Goal: Transaction & Acquisition: Purchase product/service

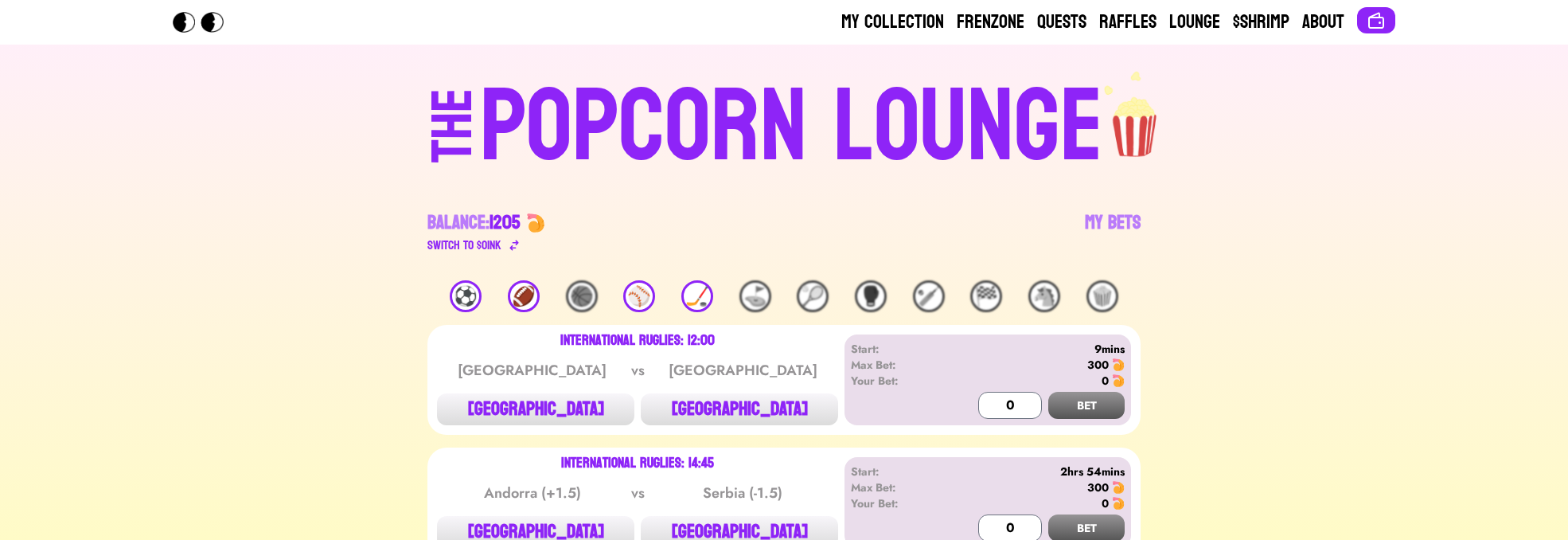
click at [489, 296] on div "⚽️ 🏈 🏀 ⚾️ 🏒 ⛳️ 🎾 🥊 🏏 🏁 🐴 🍿" at bounding box center [784, 296] width 713 height 31
click at [475, 297] on div "⚽️" at bounding box center [465, 296] width 31 height 31
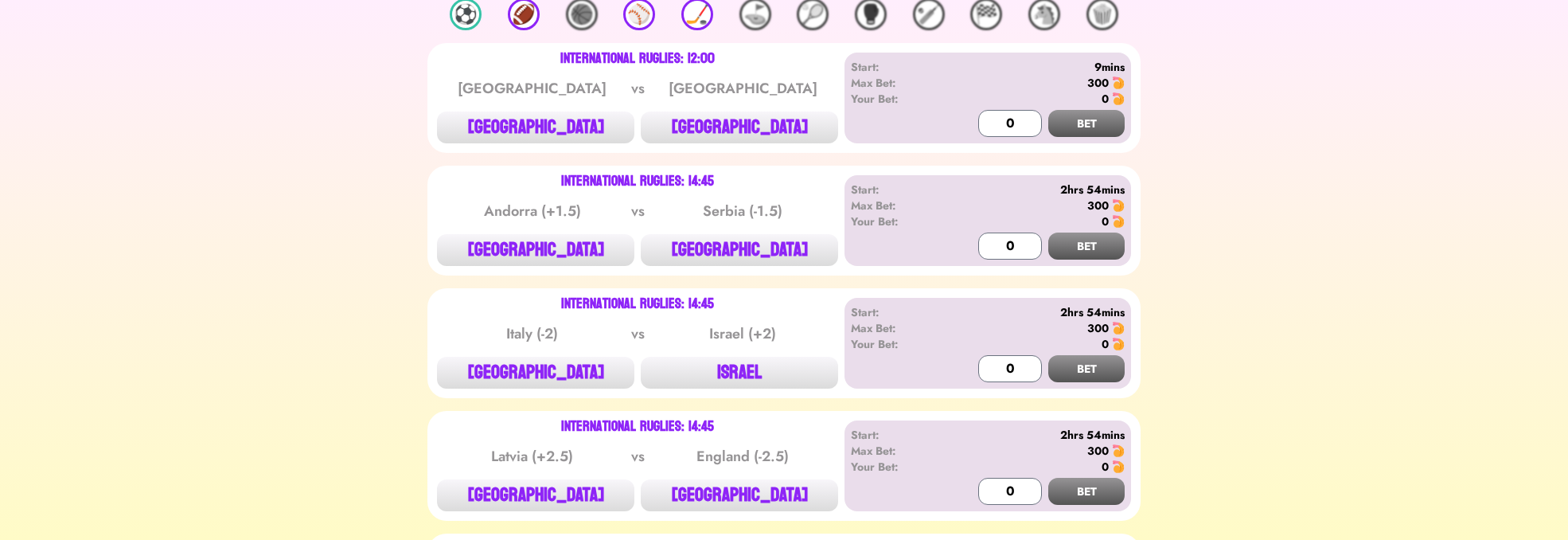
scroll to position [287, 0]
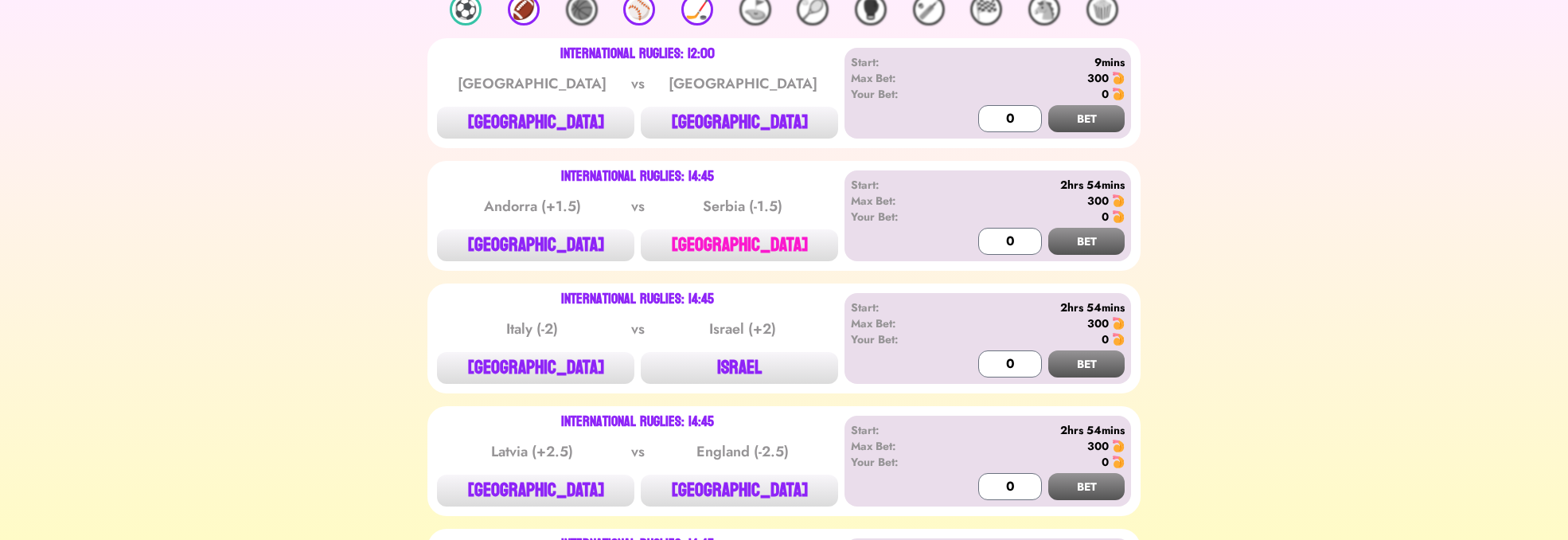
click at [747, 240] on button "[GEOGRAPHIC_DATA]" at bounding box center [739, 245] width 197 height 31
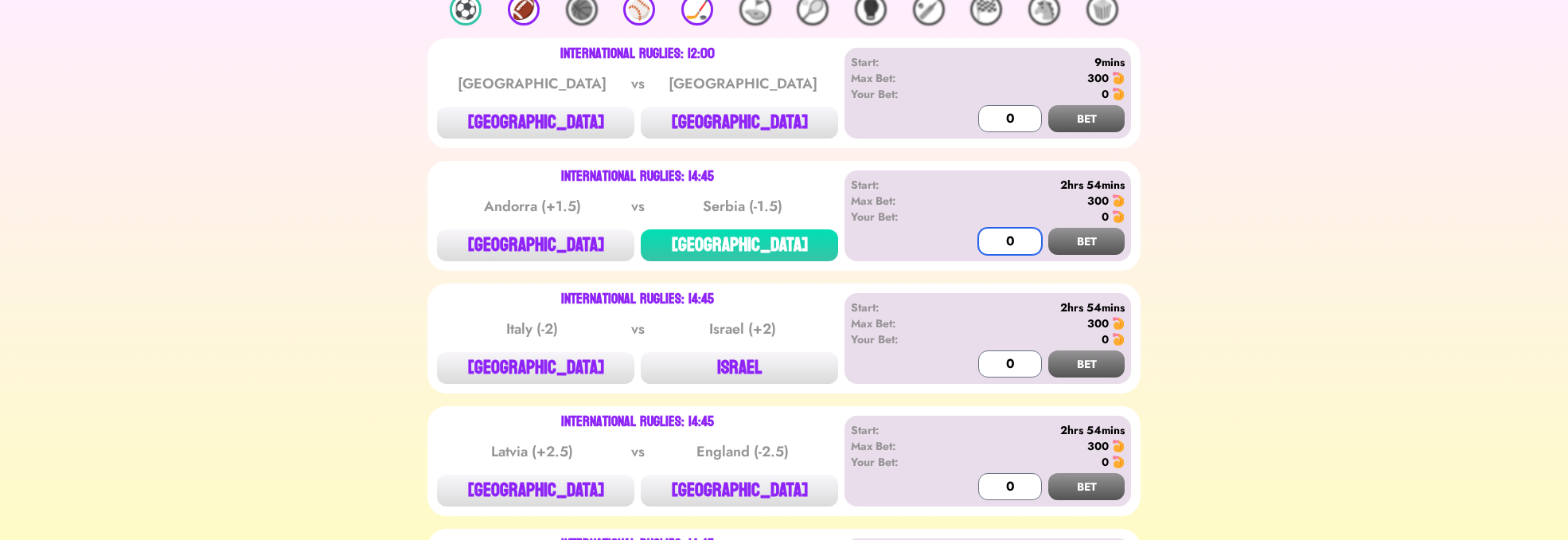
click at [996, 233] on input "0" at bounding box center [1009, 242] width 64 height 27
click at [1096, 242] on button "BET" at bounding box center [1087, 242] width 77 height 27
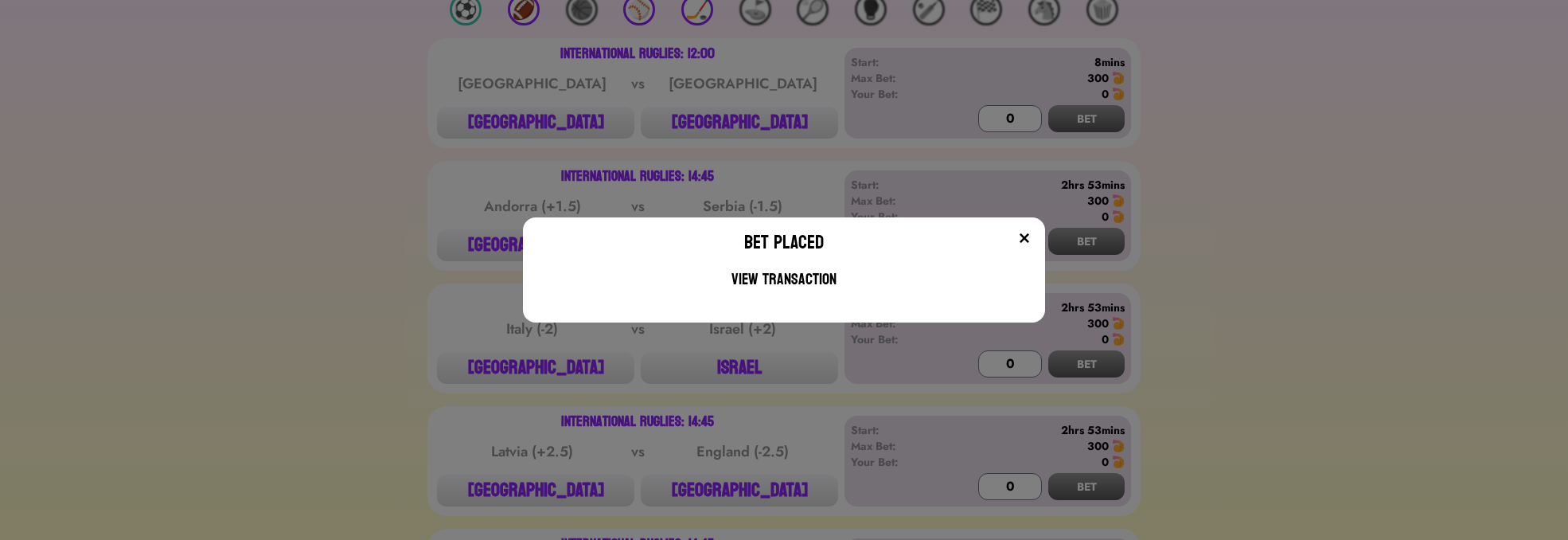
click at [1042, 237] on div "Bet Placed View Transaction" at bounding box center [784, 269] width 523 height 105
click at [1031, 234] on img at bounding box center [1024, 238] width 13 height 13
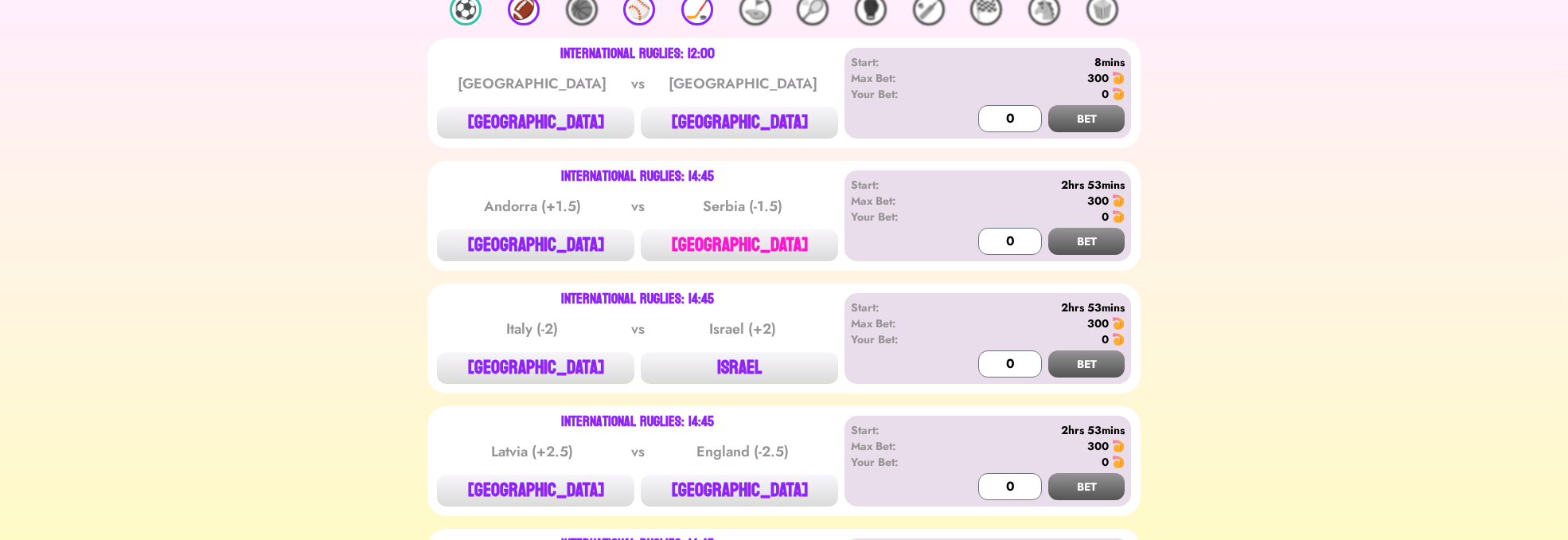
click at [772, 243] on button "[GEOGRAPHIC_DATA]" at bounding box center [739, 245] width 197 height 31
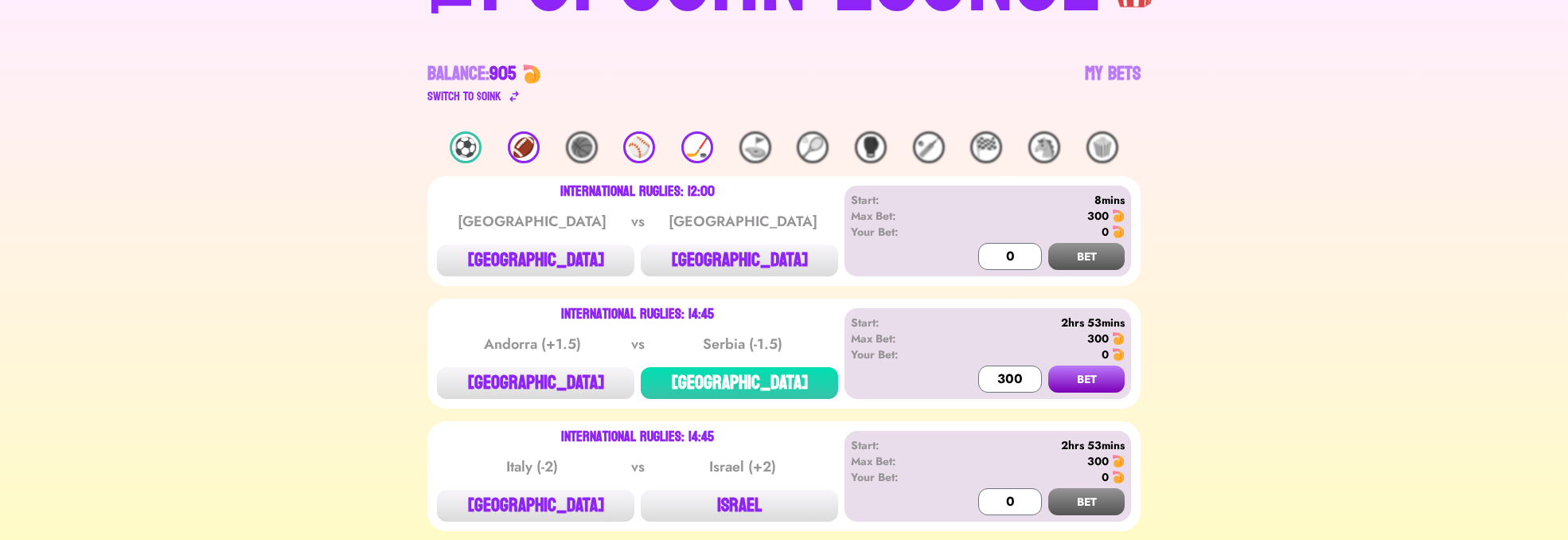
scroll to position [95, 0]
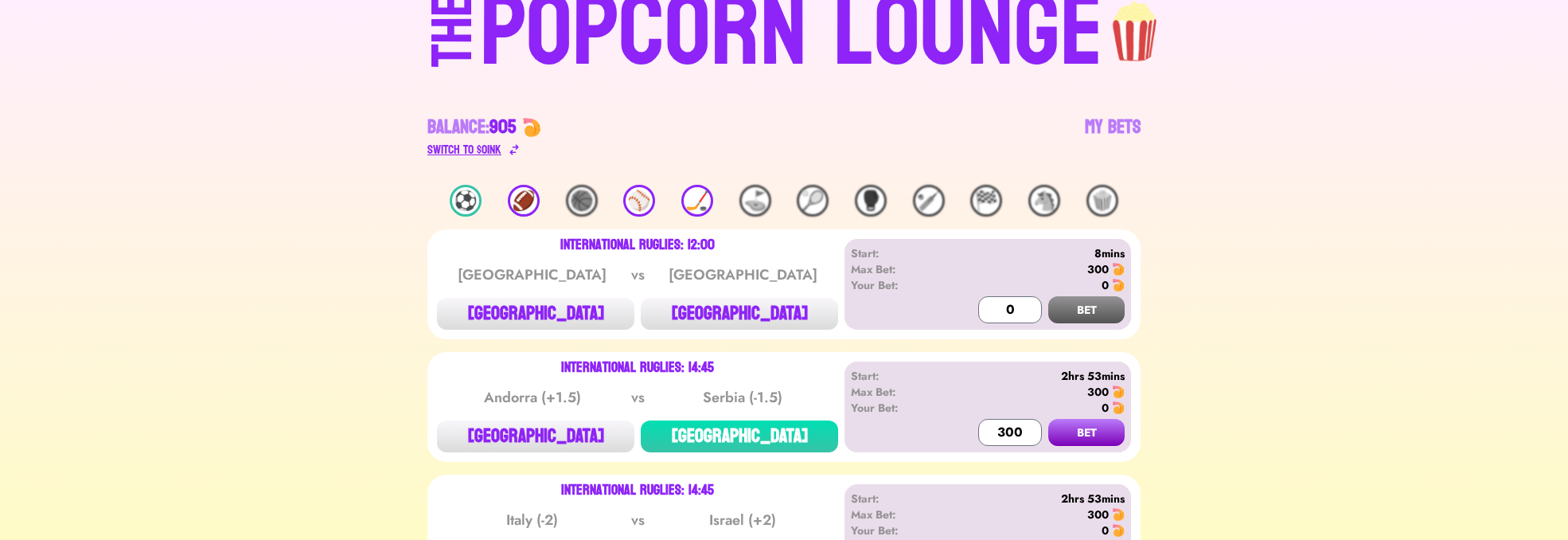
click at [494, 149] on div "Switch to $ OINK" at bounding box center [463, 149] width 74 height 19
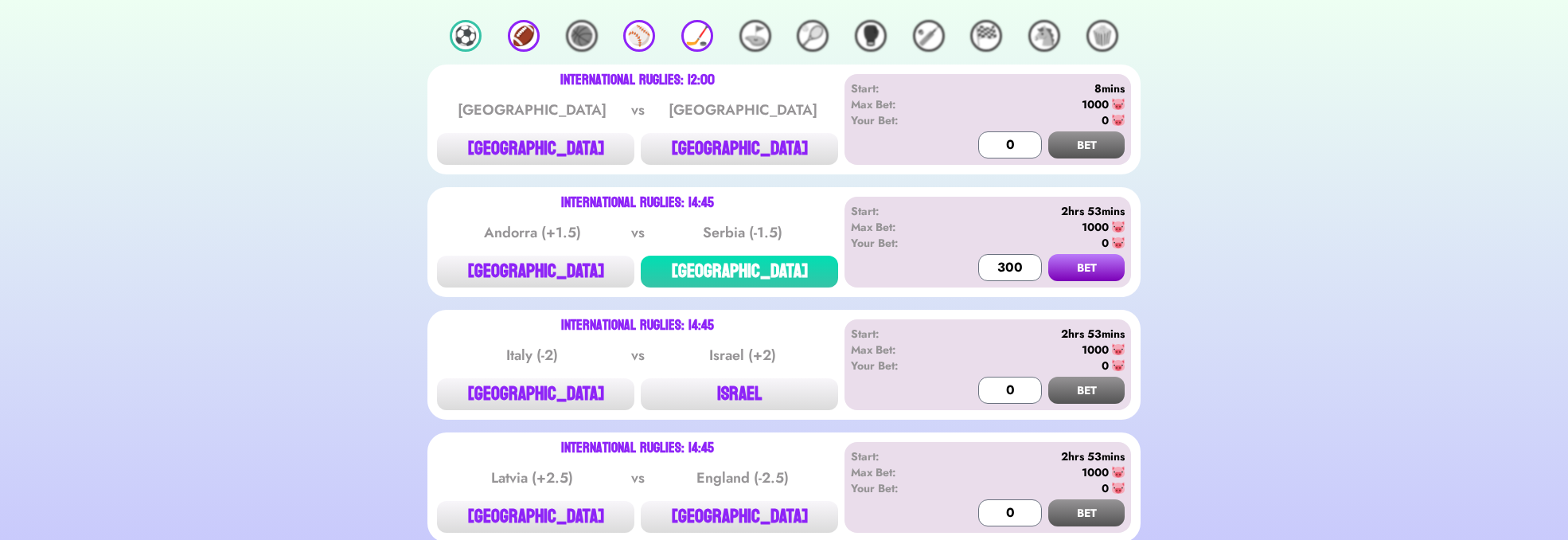
scroll to position [287, 0]
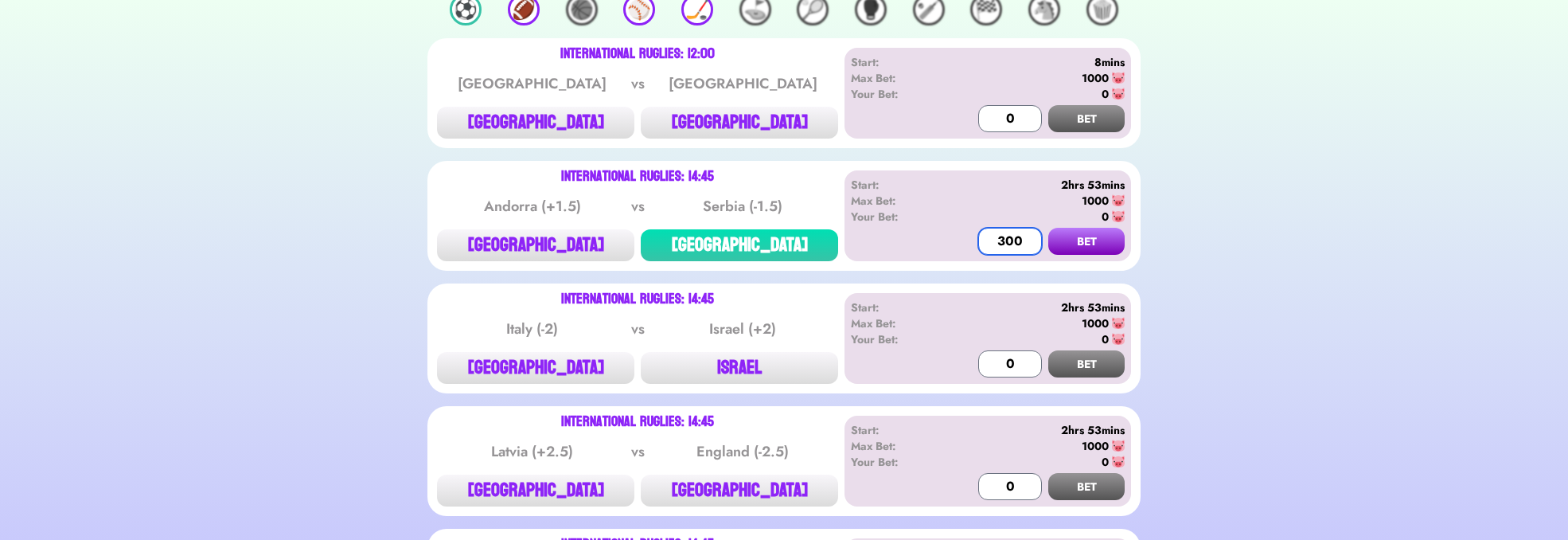
drag, startPoint x: 1004, startPoint y: 237, endPoint x: 1029, endPoint y: 230, distance: 26.0
click at [1005, 237] on input "300" at bounding box center [1009, 242] width 64 height 27
click at [1080, 234] on button "BET" at bounding box center [1087, 242] width 77 height 27
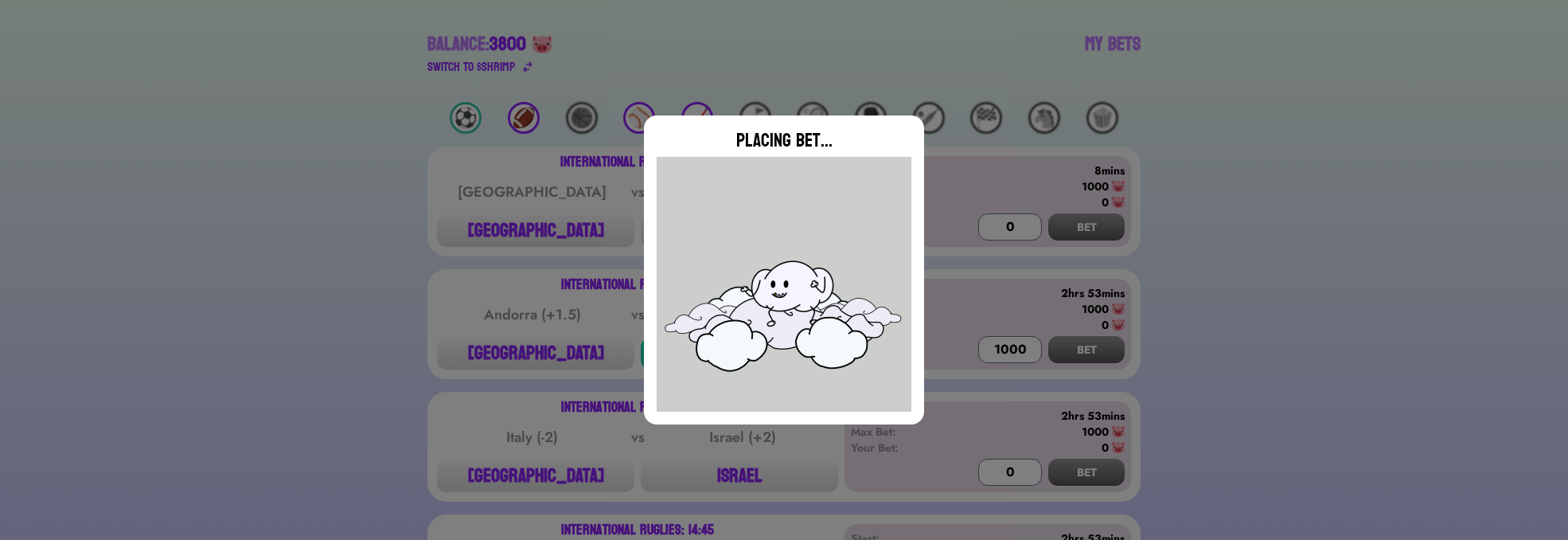
scroll to position [95, 0]
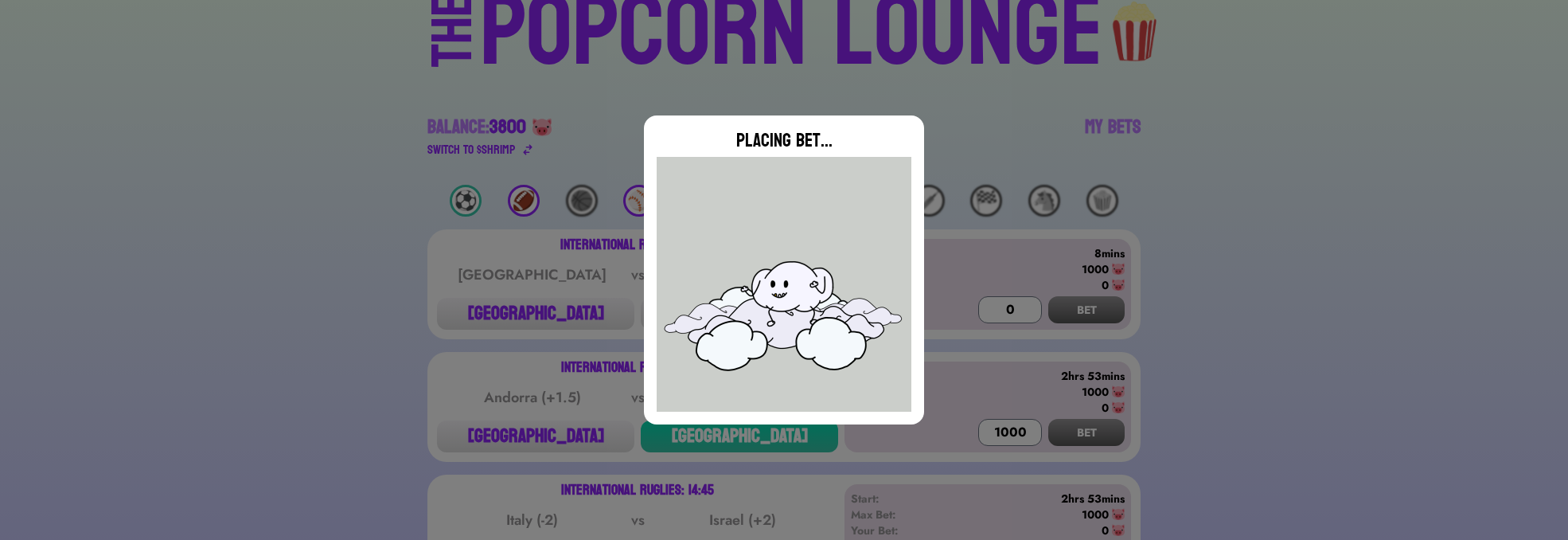
type input "0"
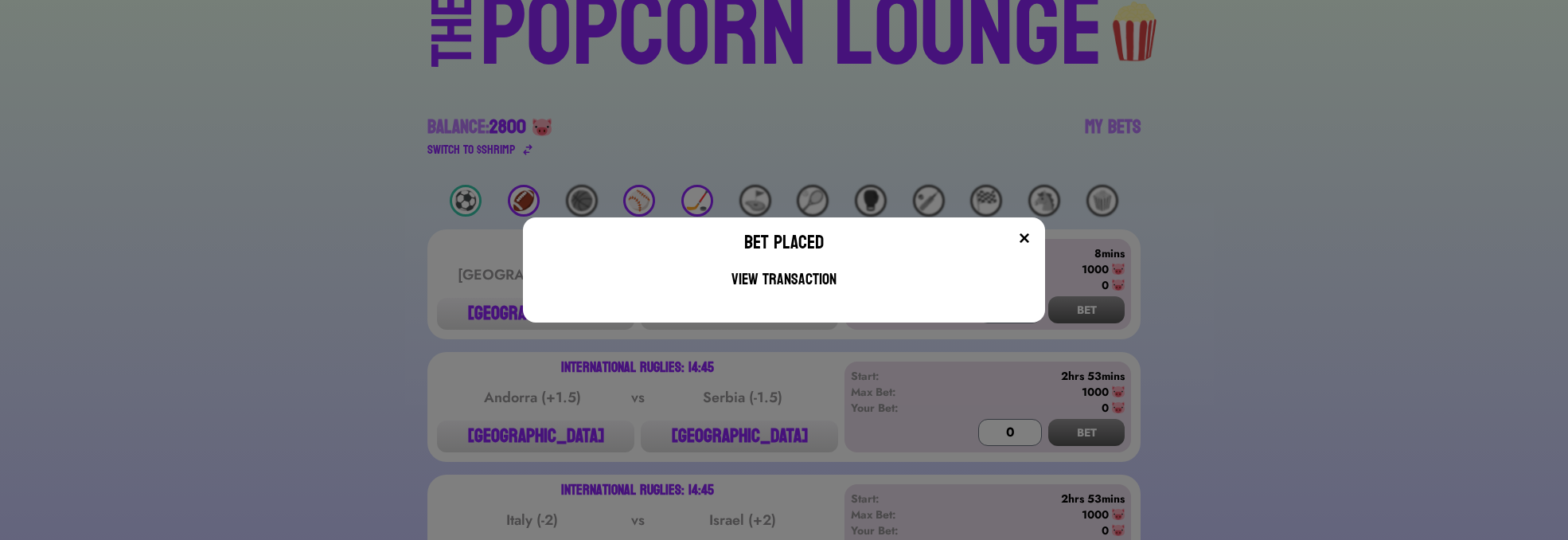
click at [1026, 227] on div "Bet Placed View Transaction" at bounding box center [784, 269] width 523 height 105
click at [1029, 234] on img at bounding box center [1024, 238] width 13 height 13
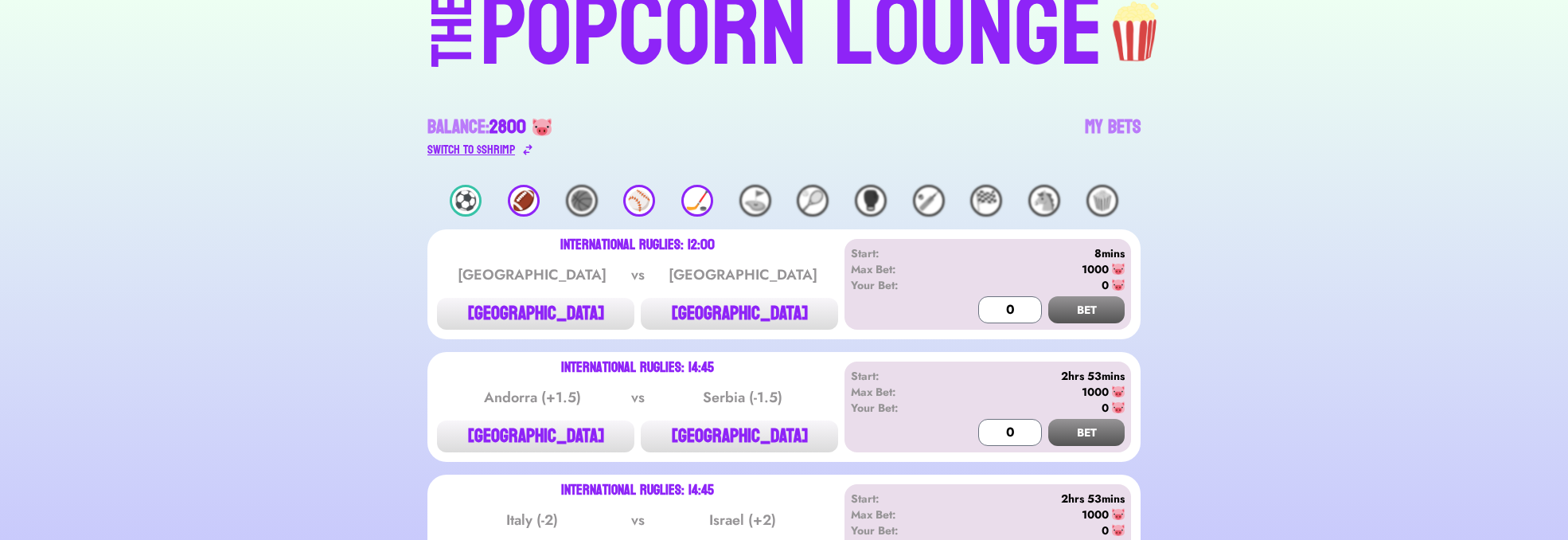
click at [482, 159] on div "Switch to $ SHRIMP" at bounding box center [470, 149] width 87 height 19
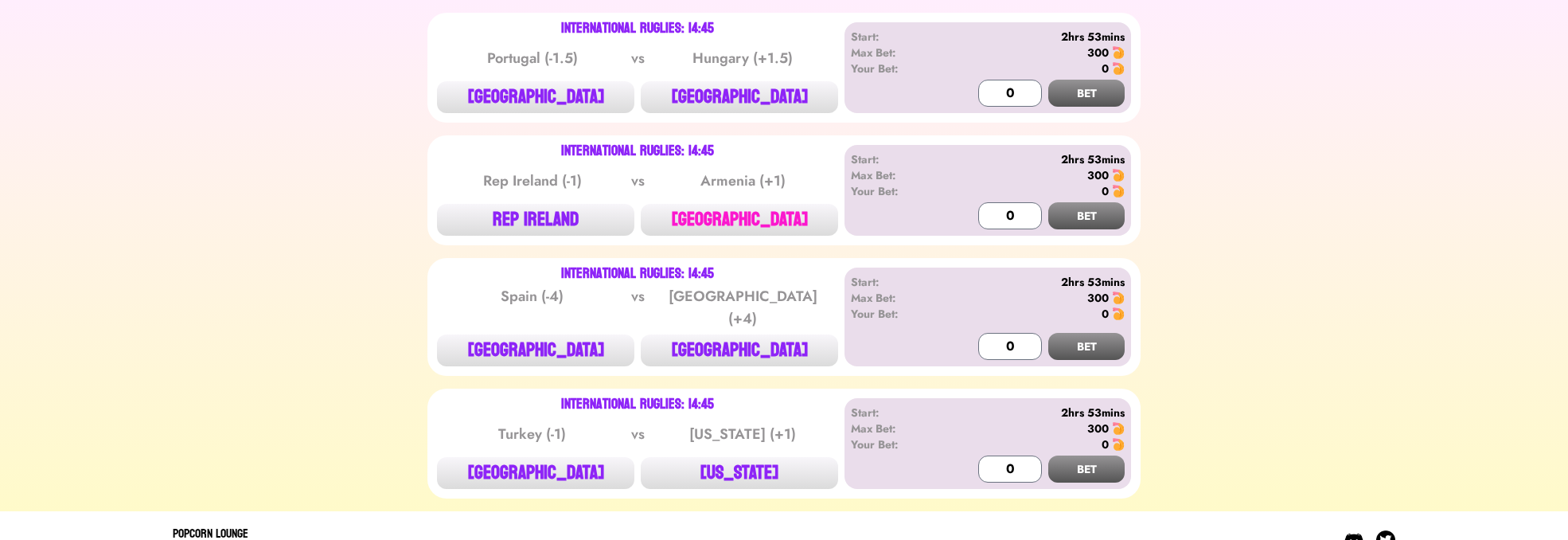
scroll to position [823, 0]
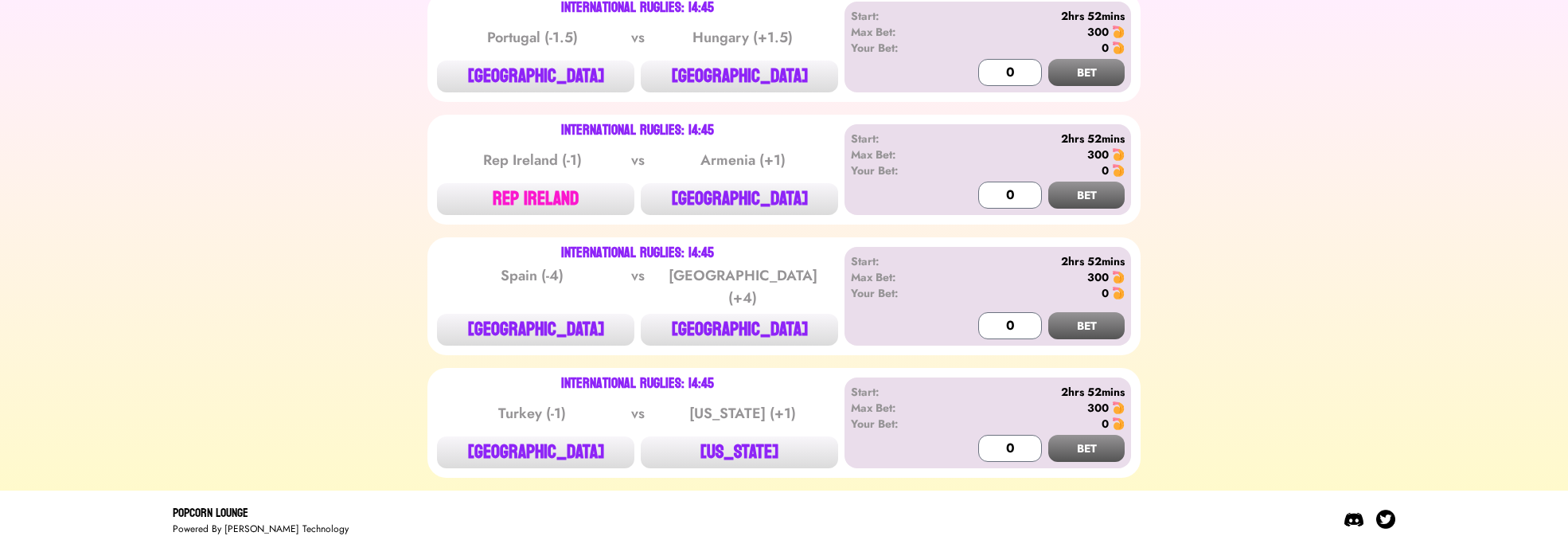
click at [583, 192] on button "REP IRELAND" at bounding box center [535, 198] width 197 height 31
click at [1004, 190] on input "0" at bounding box center [1009, 195] width 64 height 27
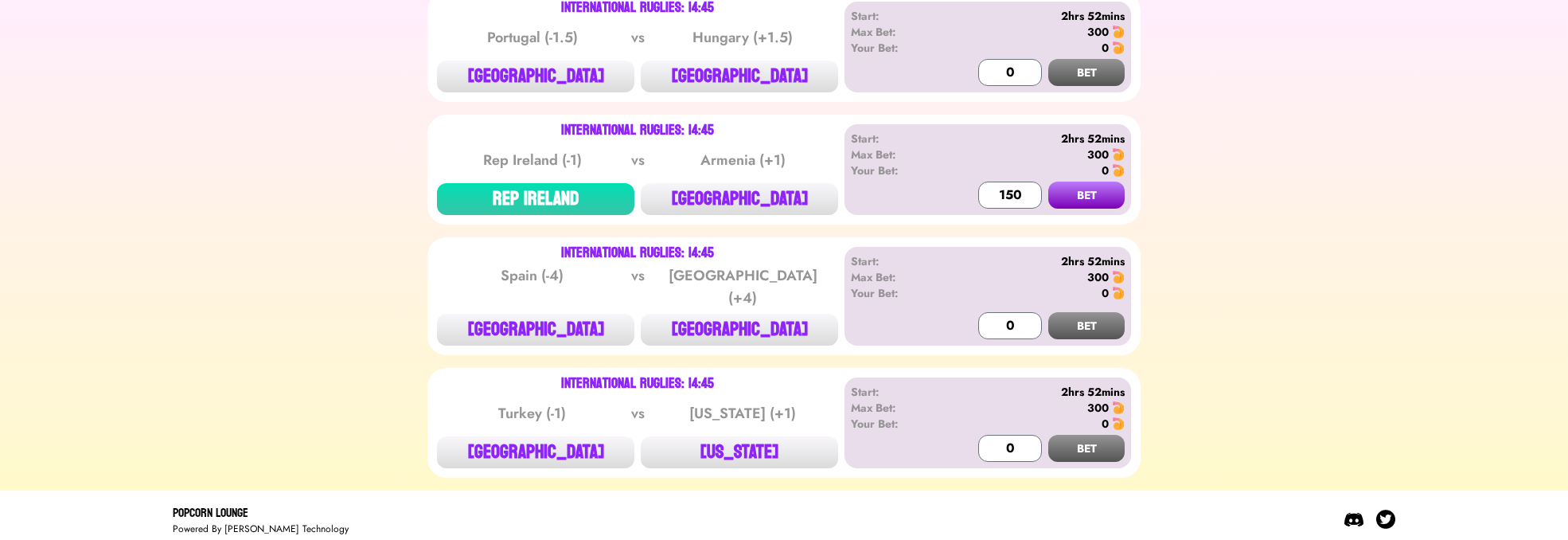
click at [1069, 200] on button "BET" at bounding box center [1087, 195] width 77 height 27
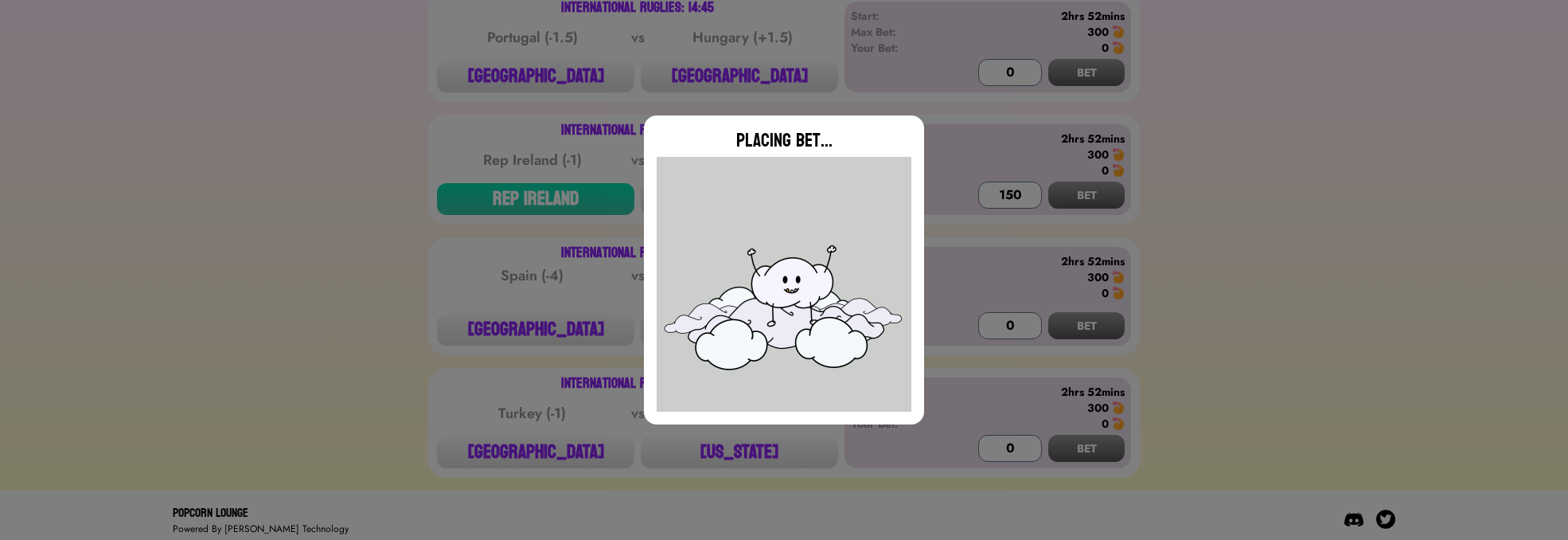
type input "0"
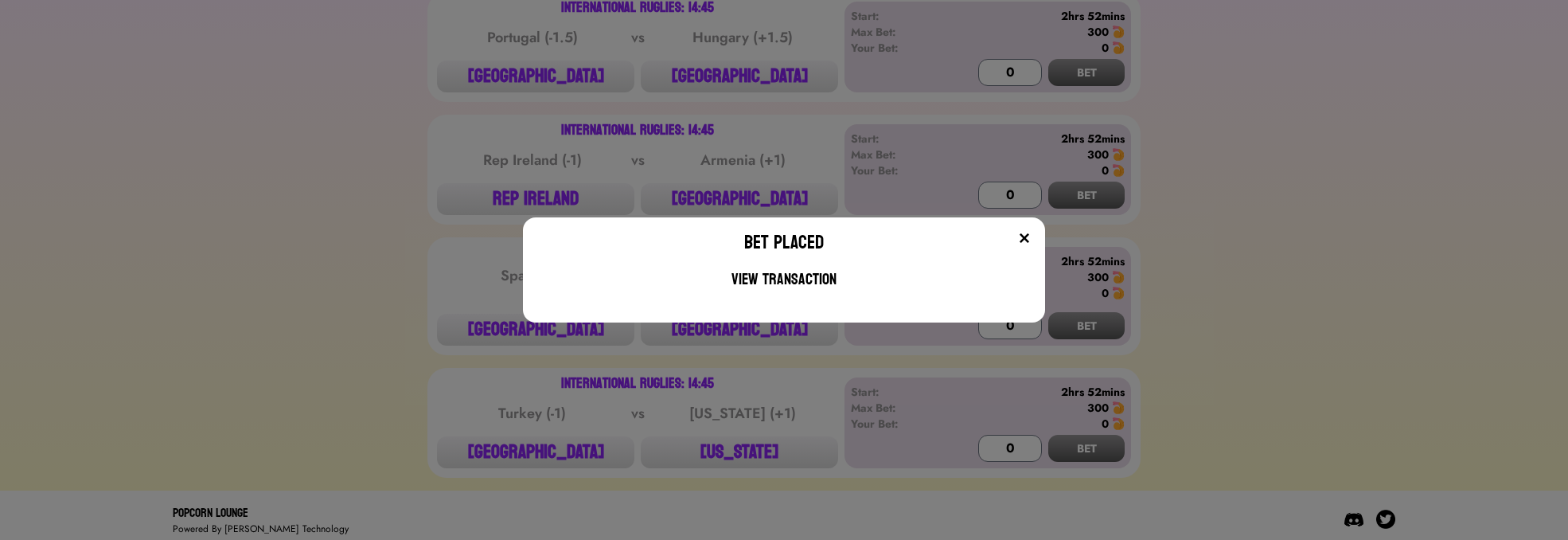
click at [1028, 234] on img at bounding box center [1024, 238] width 13 height 13
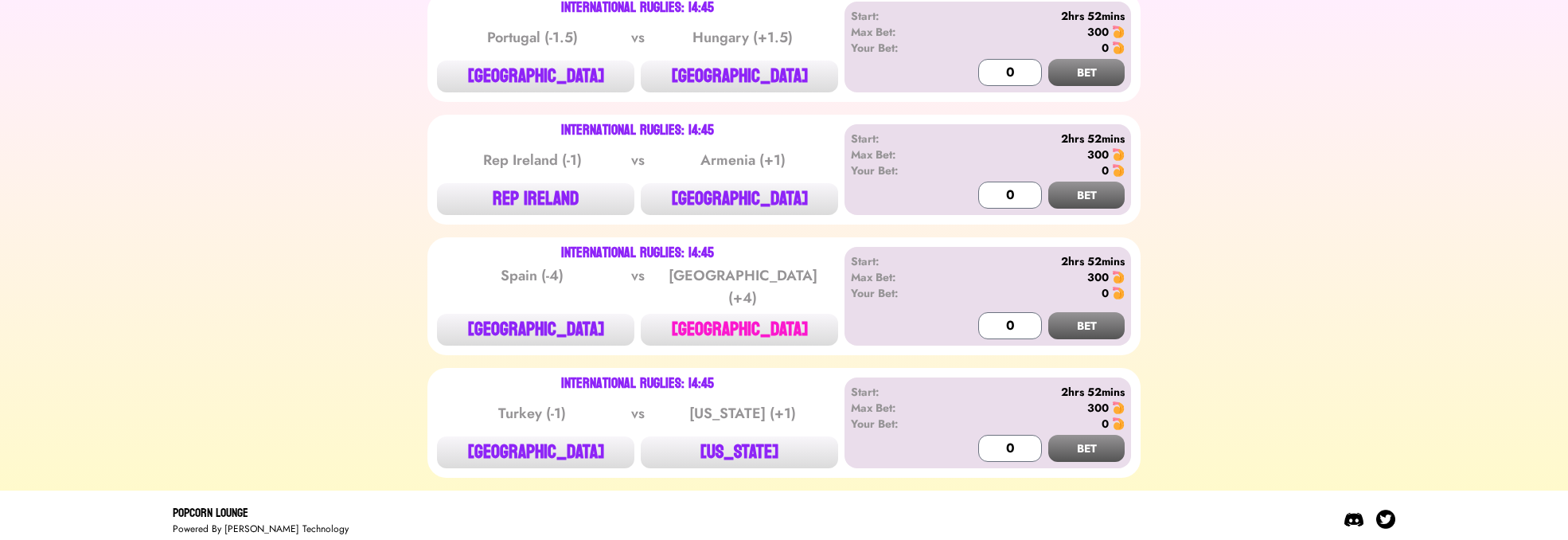
click at [765, 315] on button "[GEOGRAPHIC_DATA]" at bounding box center [739, 329] width 197 height 31
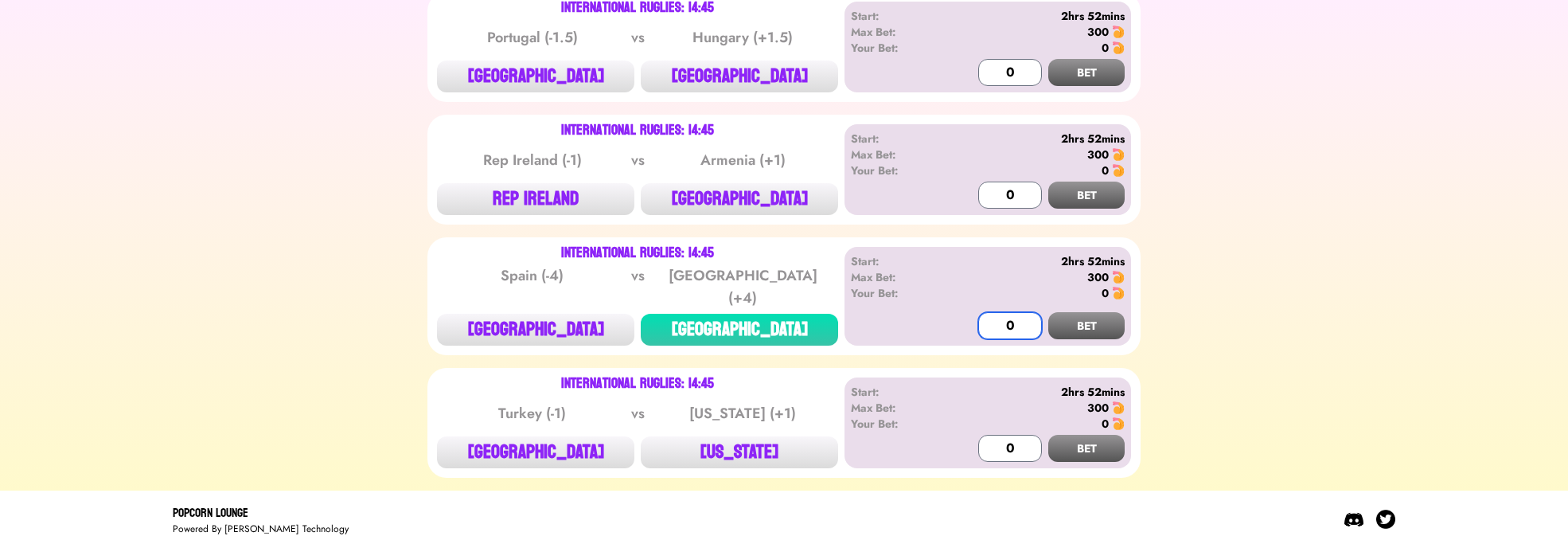
click at [1008, 314] on input "0" at bounding box center [1009, 326] width 64 height 27
click at [1095, 313] on button "BET" at bounding box center [1087, 326] width 77 height 27
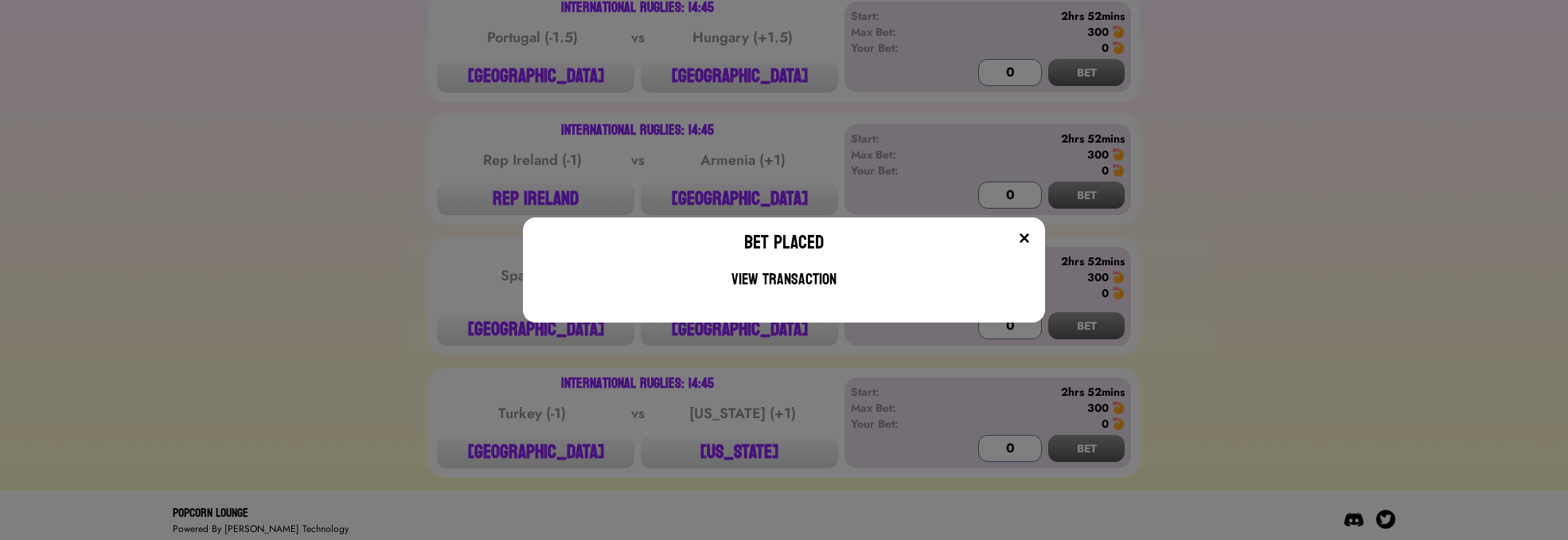
click at [1024, 237] on div at bounding box center [949, 245] width 166 height 31
click at [1026, 234] on img at bounding box center [1024, 238] width 13 height 13
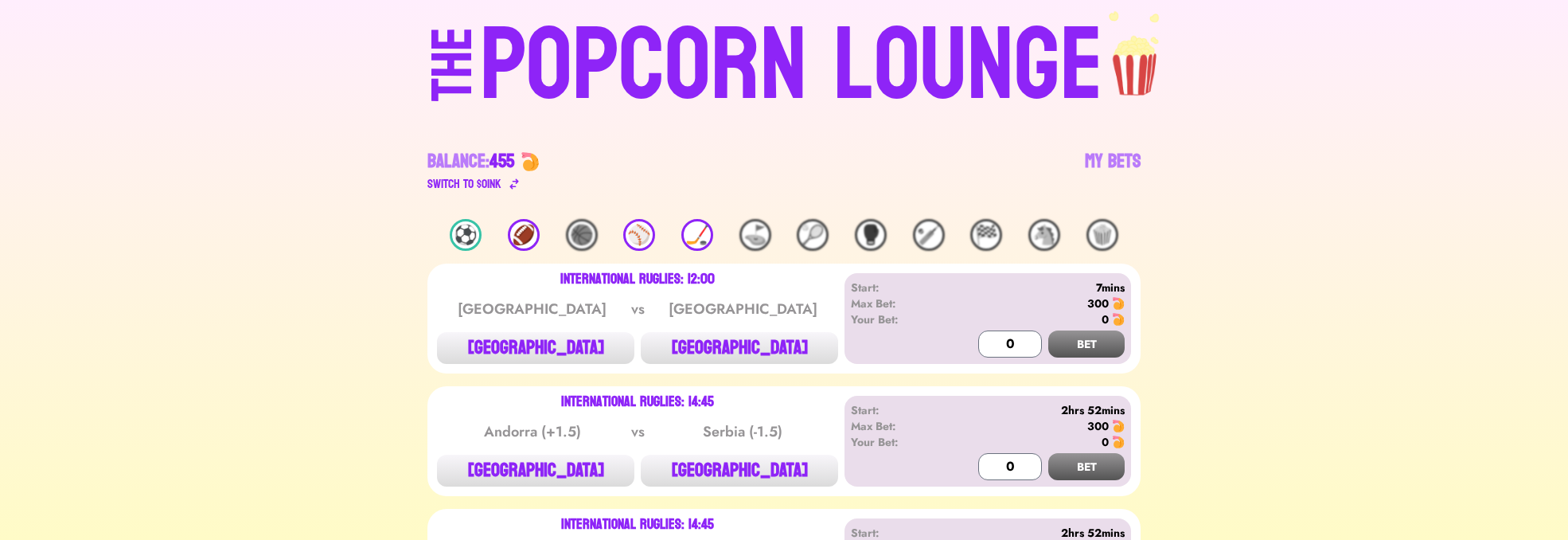
scroll to position [0, 0]
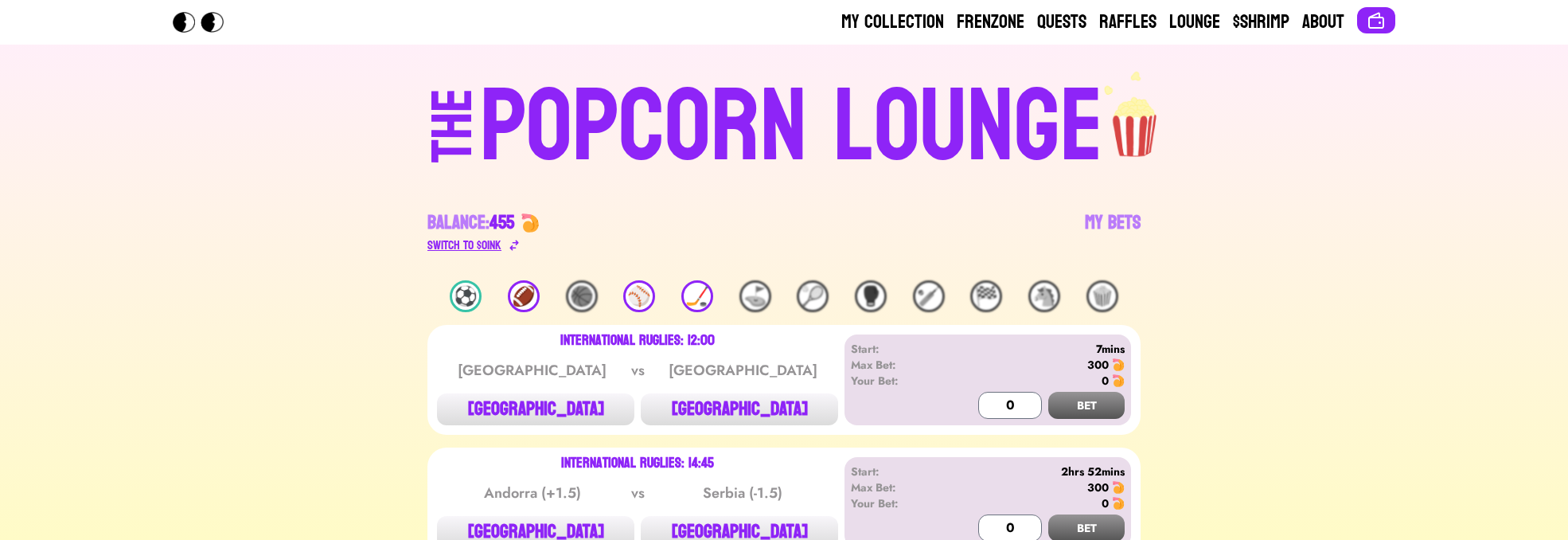
click at [456, 236] on div "Switch to $ OINK" at bounding box center [463, 244] width 74 height 19
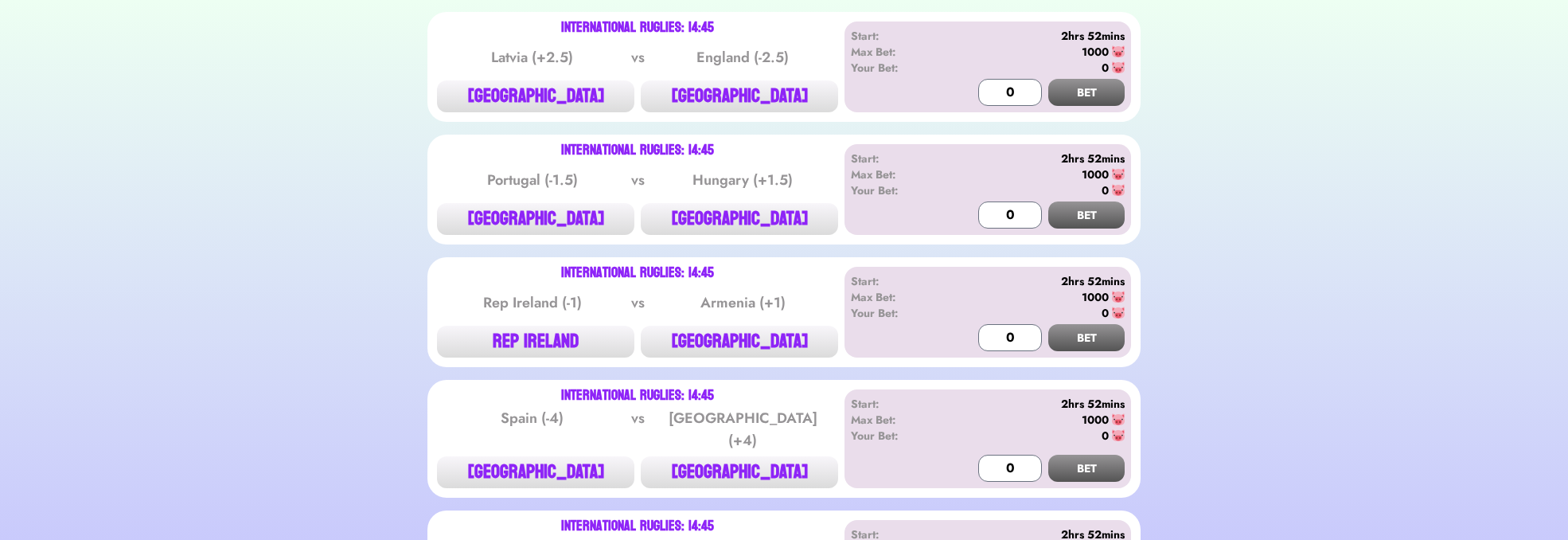
scroll to position [823, 0]
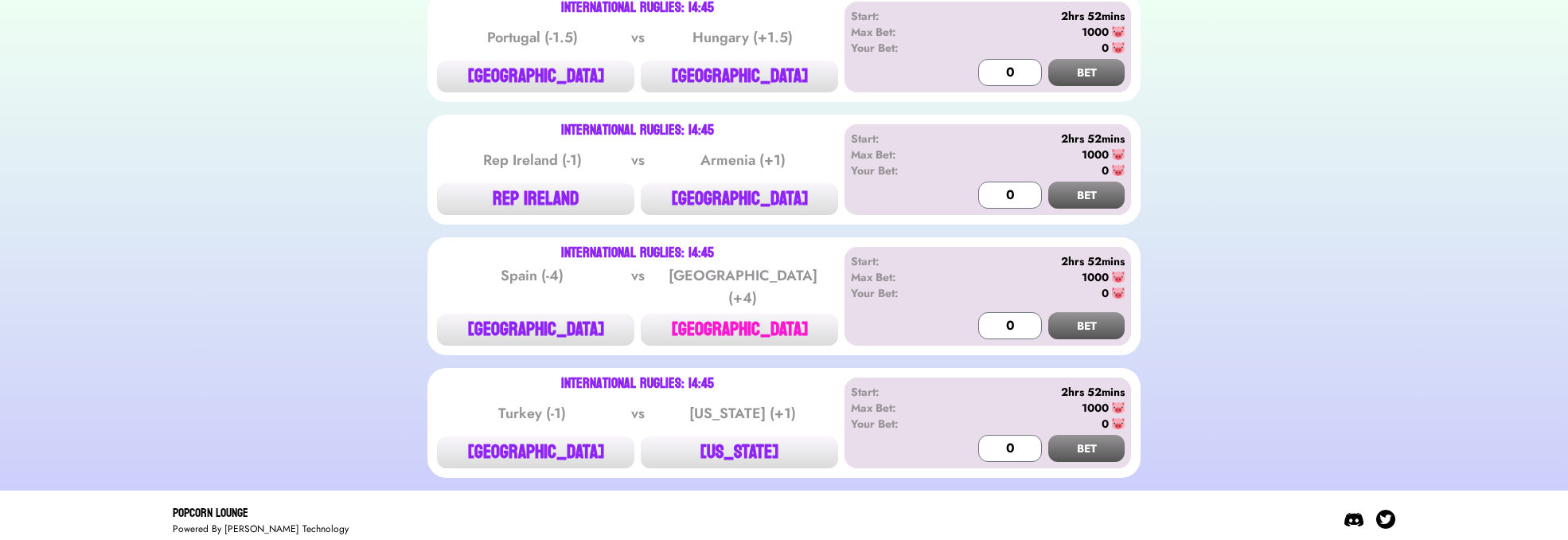
click at [748, 331] on button "[GEOGRAPHIC_DATA]" at bounding box center [739, 329] width 197 height 31
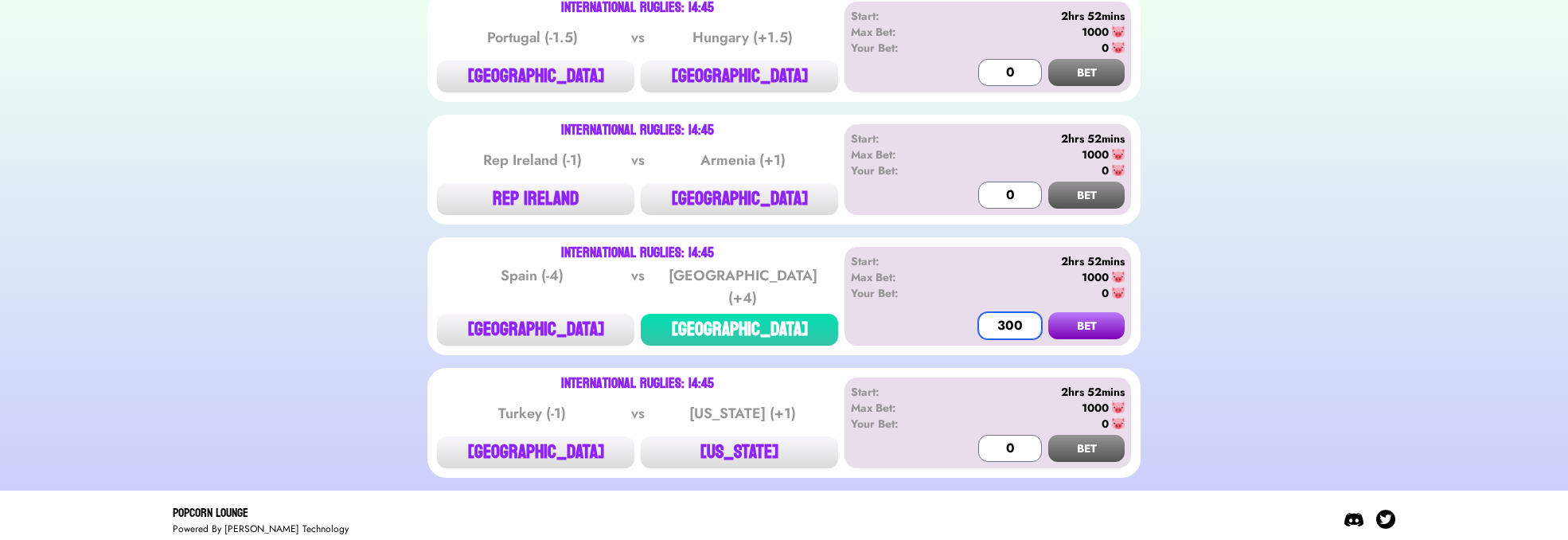
click at [1011, 313] on input "300" at bounding box center [1009, 326] width 64 height 27
click at [1081, 314] on button "BET" at bounding box center [1087, 326] width 77 height 27
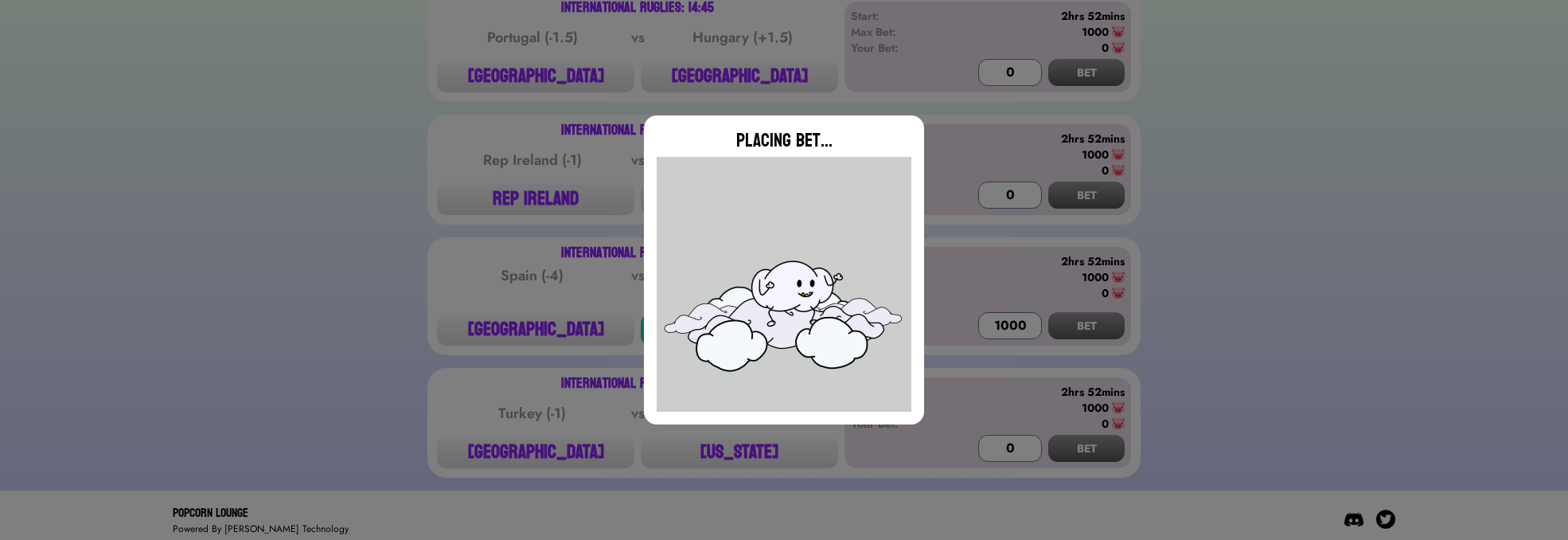
type input "0"
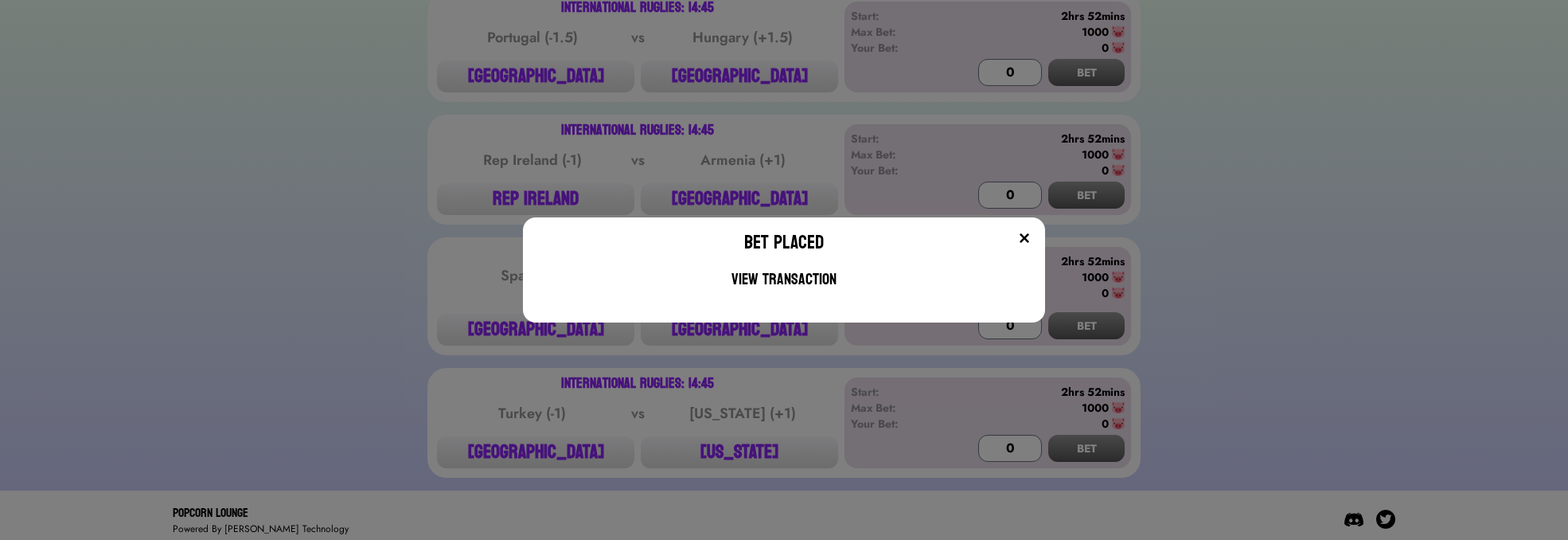
click at [1031, 238] on img at bounding box center [1024, 238] width 13 height 13
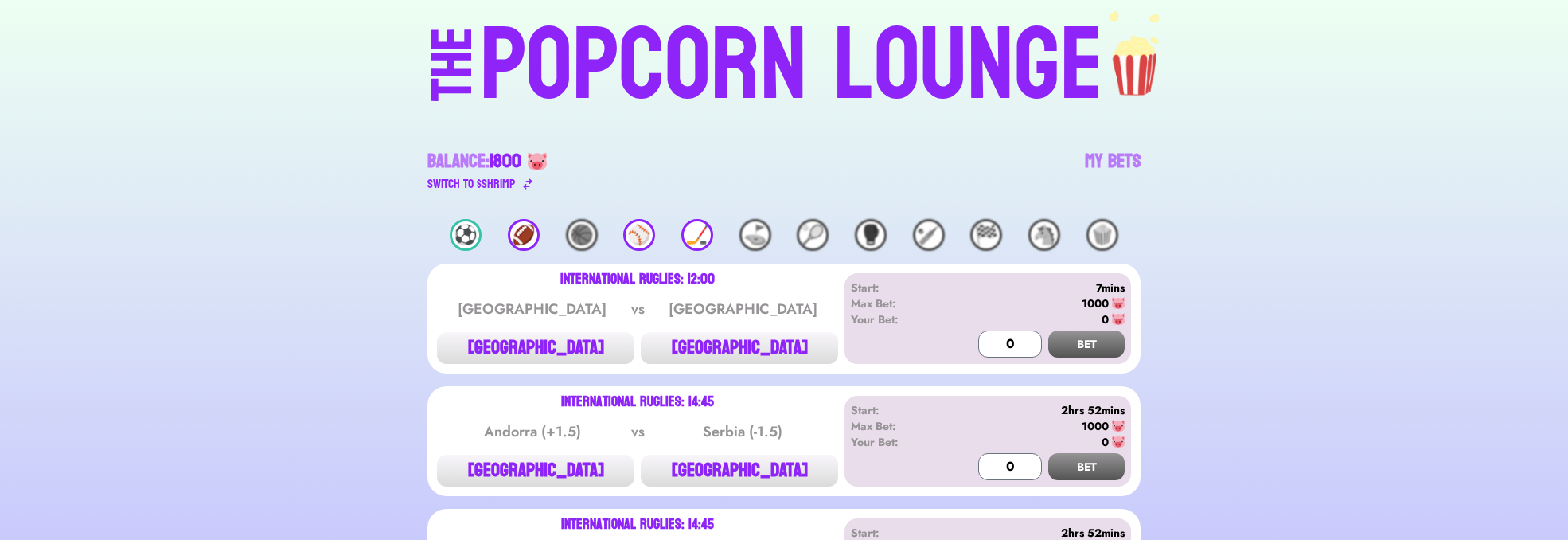
scroll to position [0, 0]
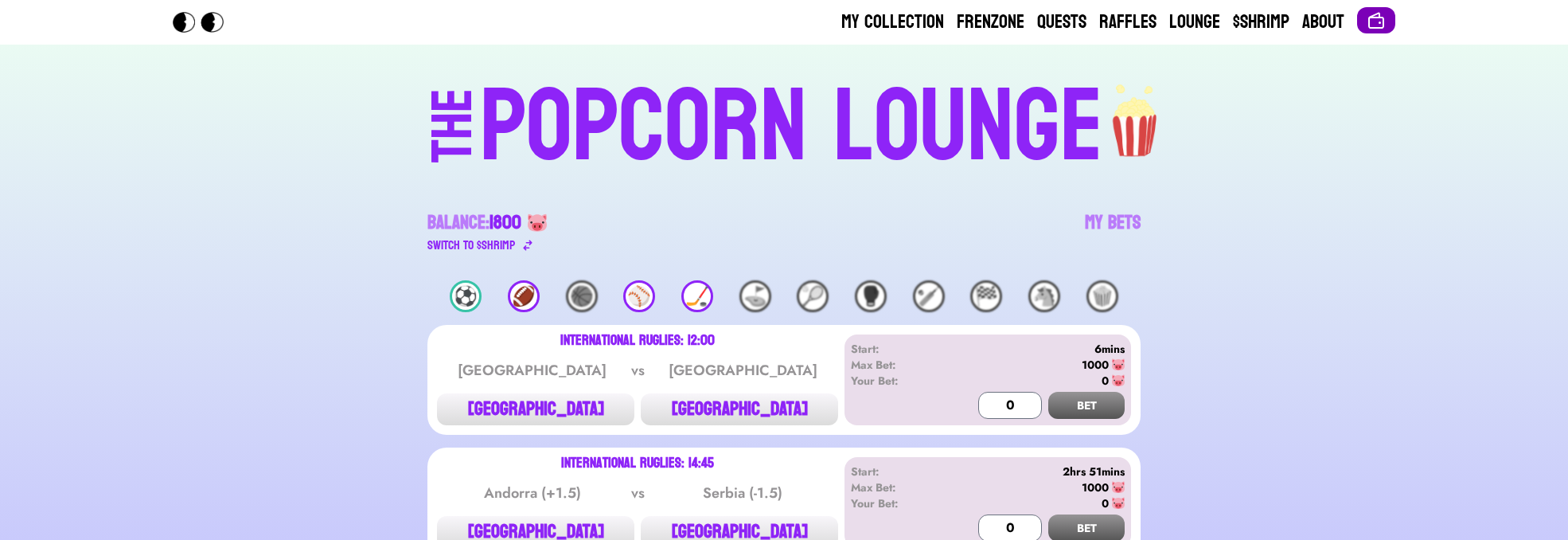
click at [1365, 9] on button at bounding box center [1376, 20] width 38 height 27
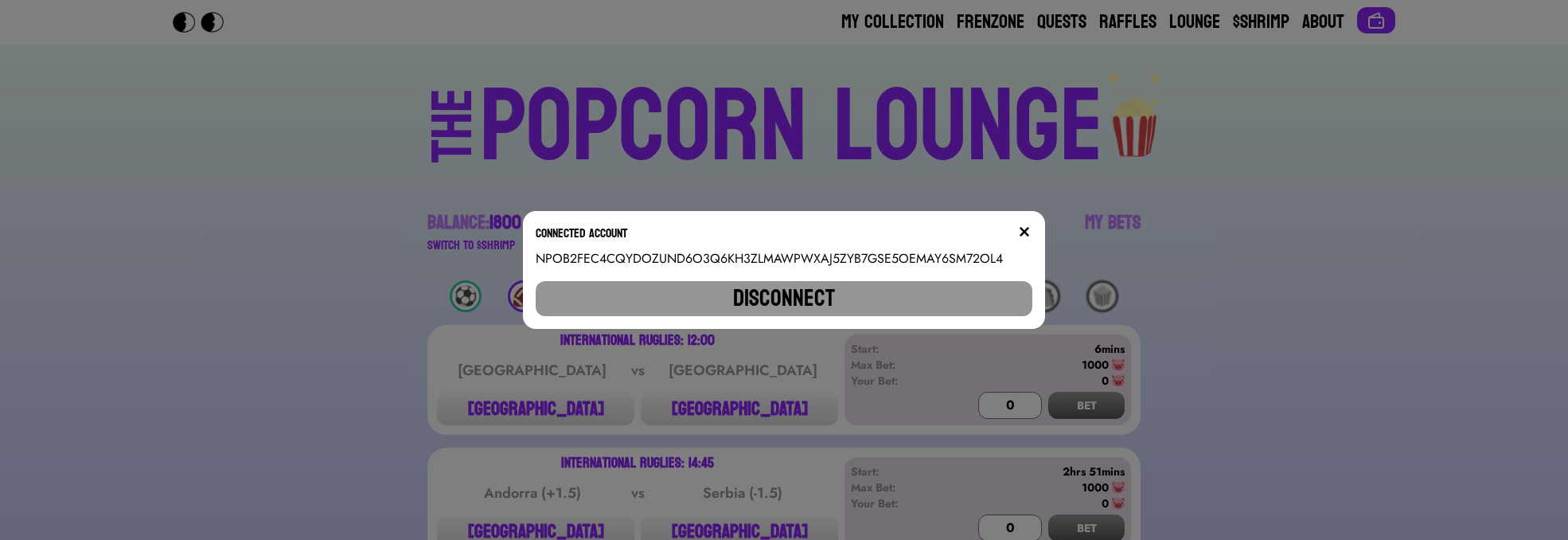
click at [886, 298] on button "Disconnect" at bounding box center [784, 298] width 498 height 35
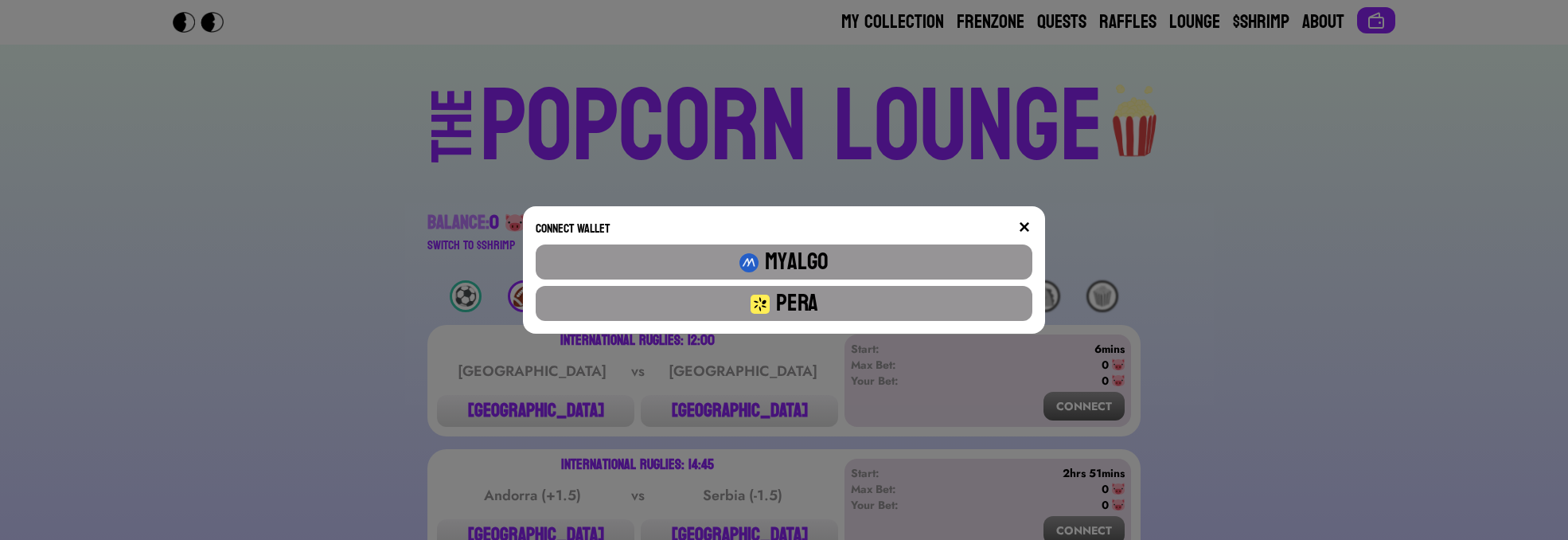
click at [885, 298] on button "Pera" at bounding box center [784, 303] width 498 height 35
